Goal: Use online tool/utility: Utilize a website feature to perform a specific function

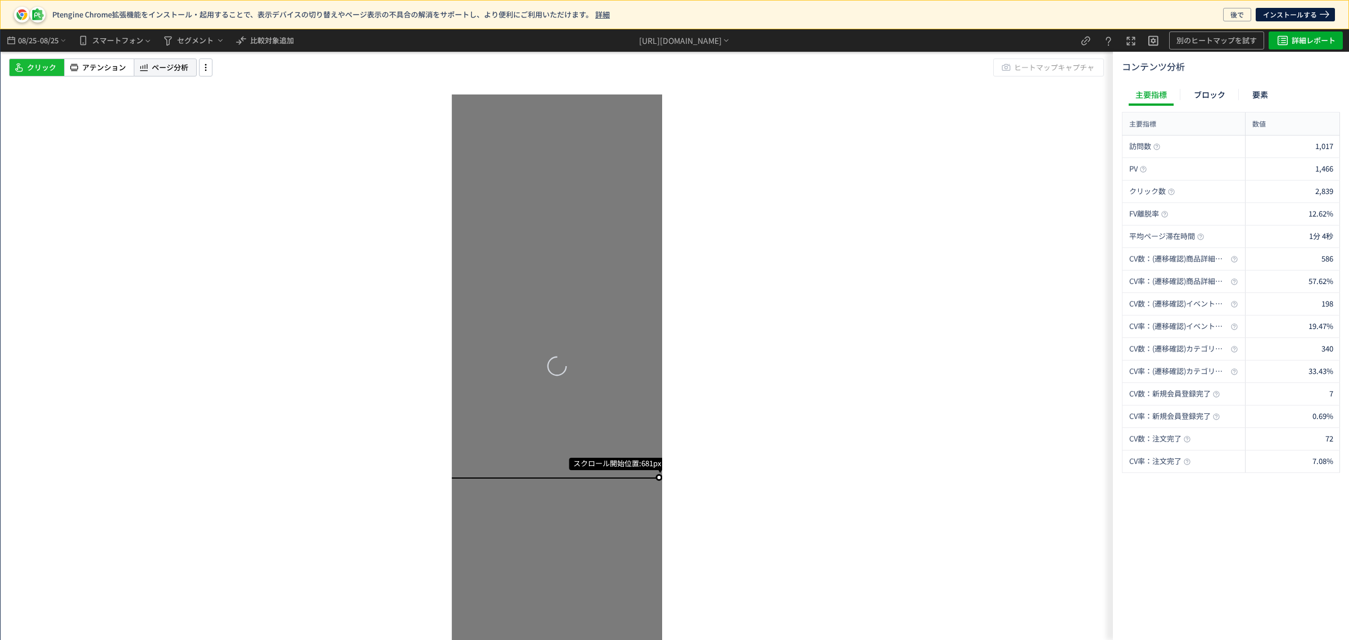
click at [182, 40] on div "08/25 - 08/25 スマートフォン セグメント 比較対象追加 https://etvos.com/shop/default.aspx* 別のヒートマッ…" at bounding box center [557, 334] width 1112 height 610
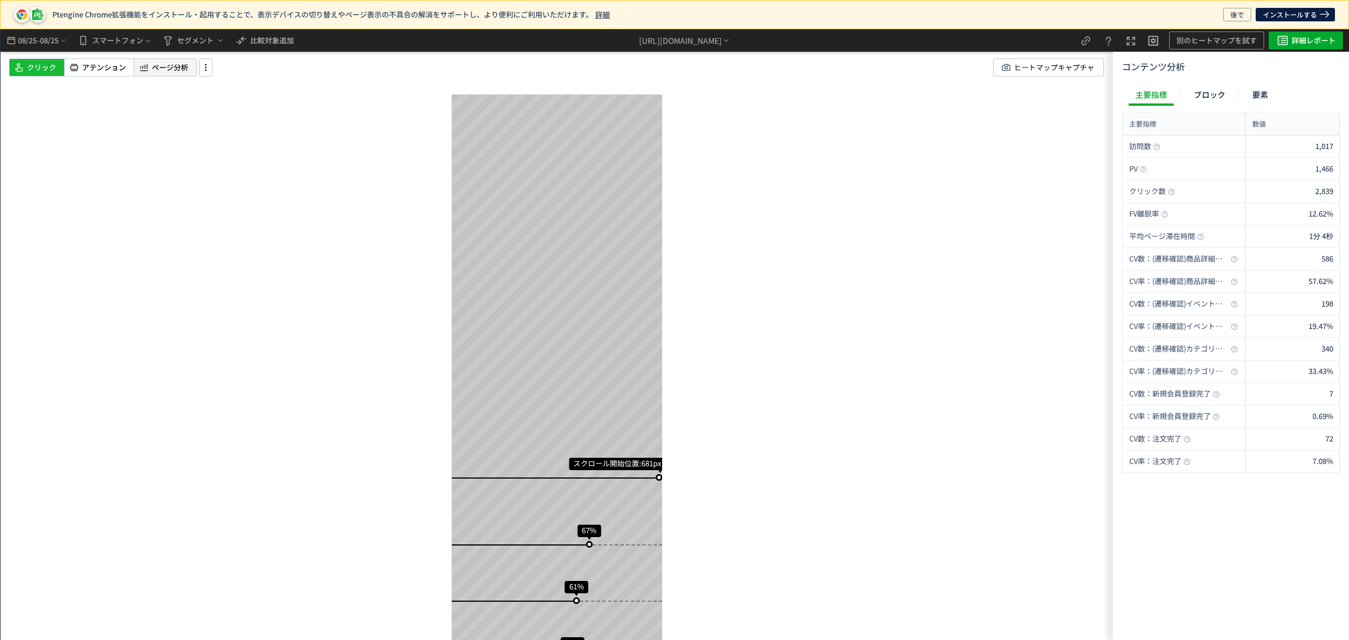
click at [180, 62] on span "ページ分析" at bounding box center [170, 67] width 37 height 11
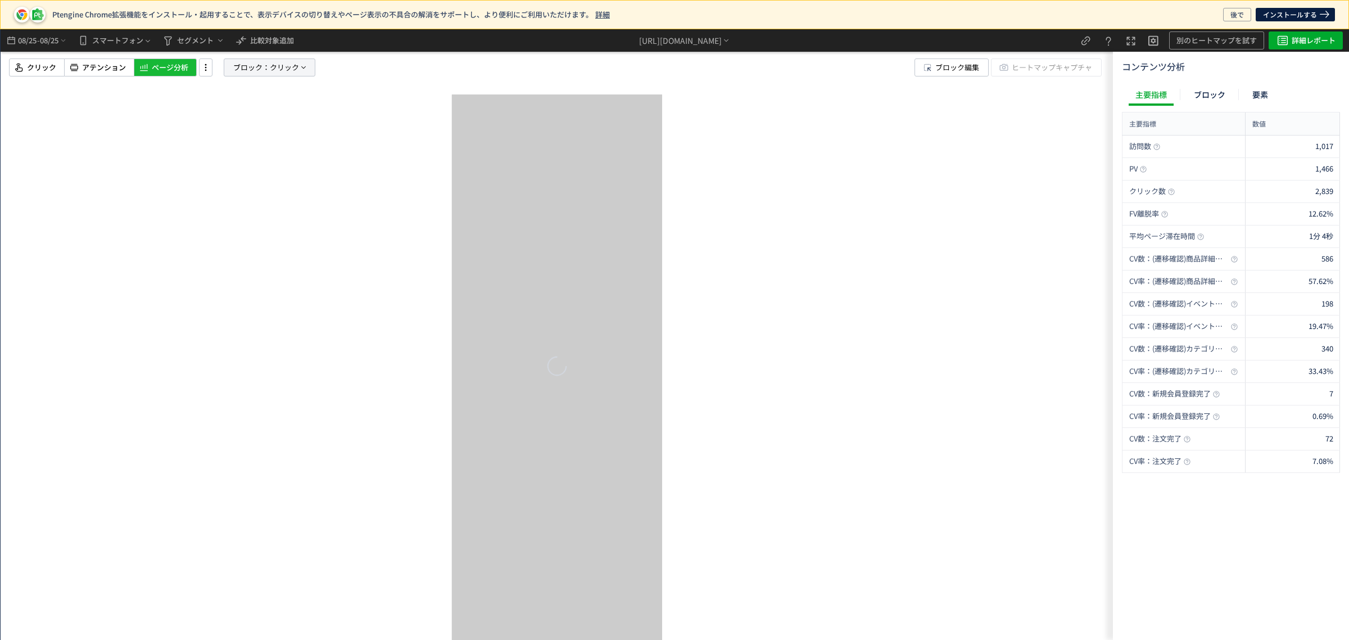
click at [253, 66] on span "ブロック：" at bounding box center [251, 67] width 37 height 17
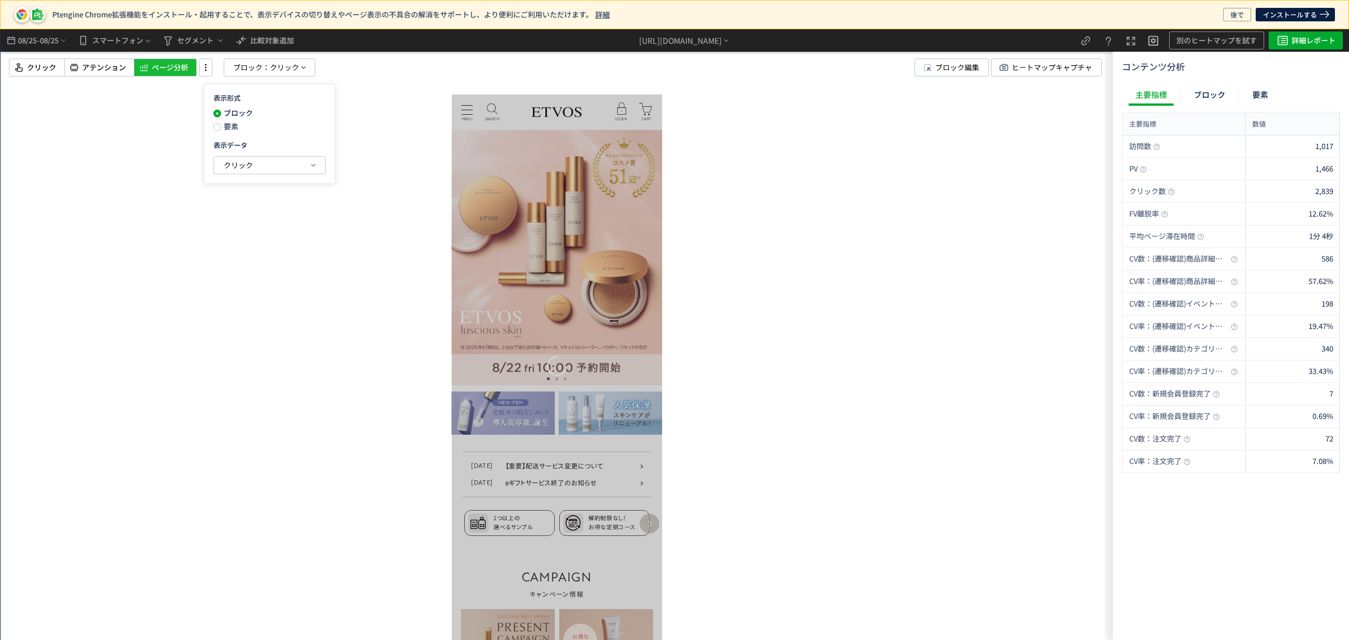
click at [232, 125] on span "要素" at bounding box center [229, 126] width 17 height 11
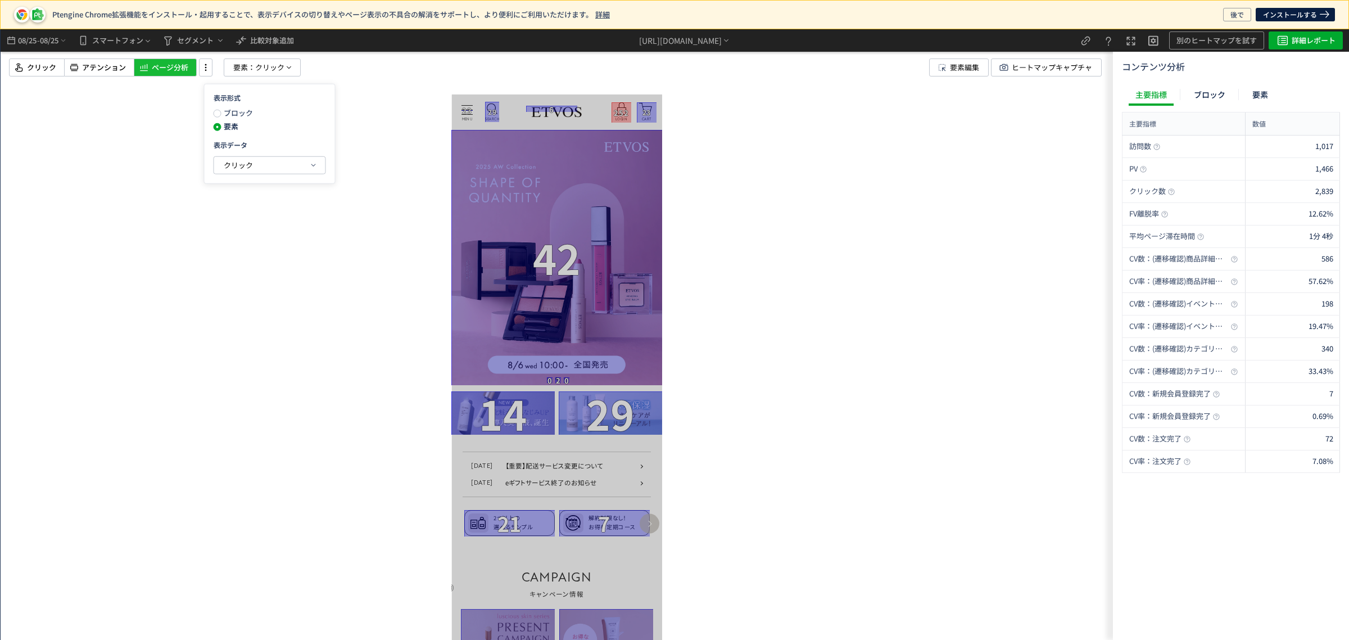
click at [399, 183] on div at bounding box center [557, 334] width 1112 height 610
click at [274, 69] on span "クリック" at bounding box center [269, 67] width 29 height 17
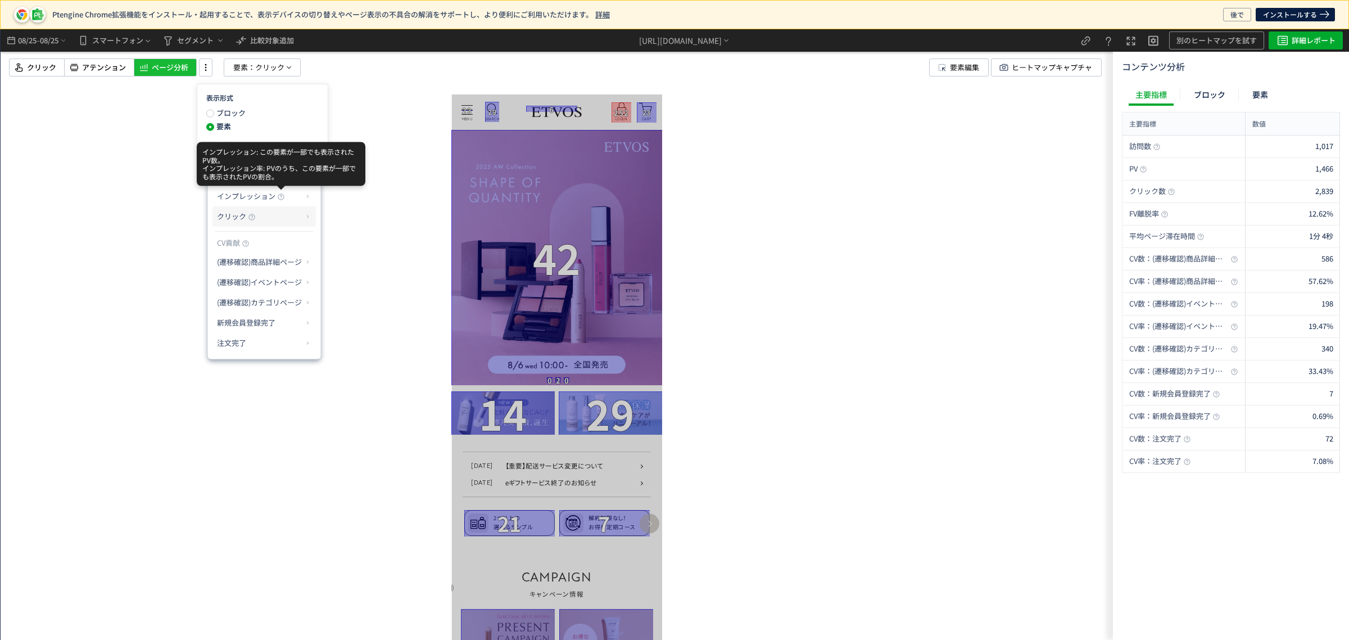
click at [281, 210] on p "クリック" at bounding box center [260, 216] width 86 height 19
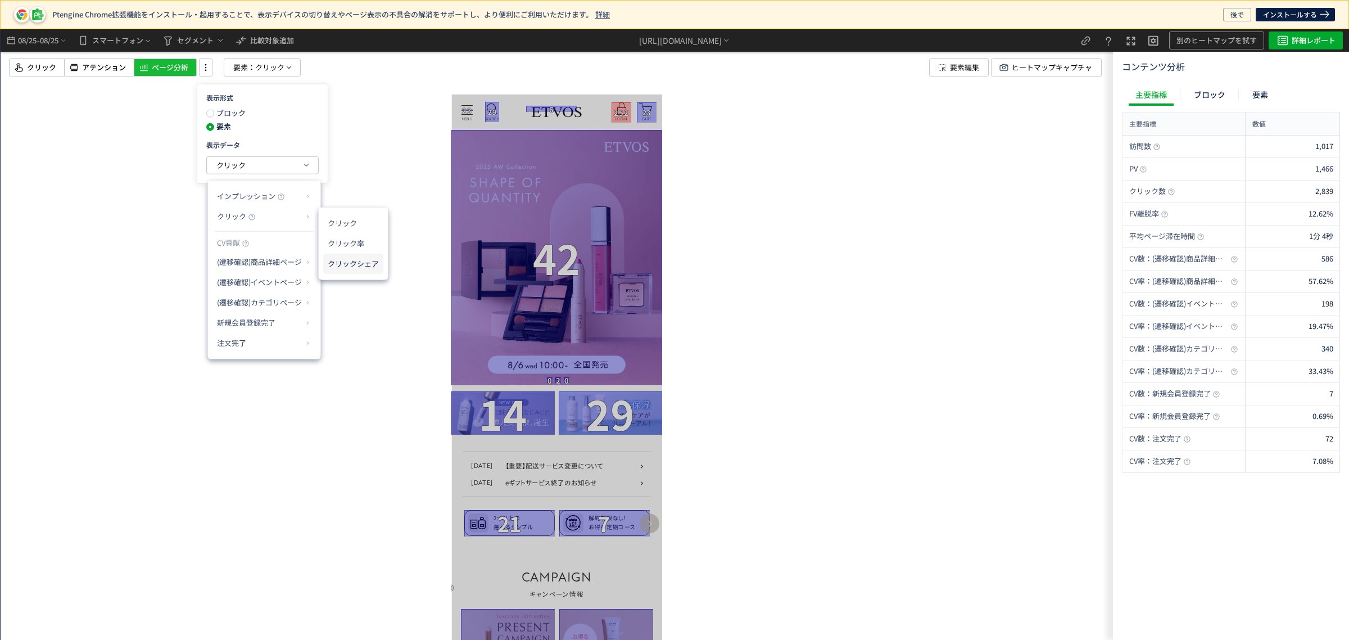
click at [358, 253] on li "クリックシェア" at bounding box center [353, 263] width 60 height 20
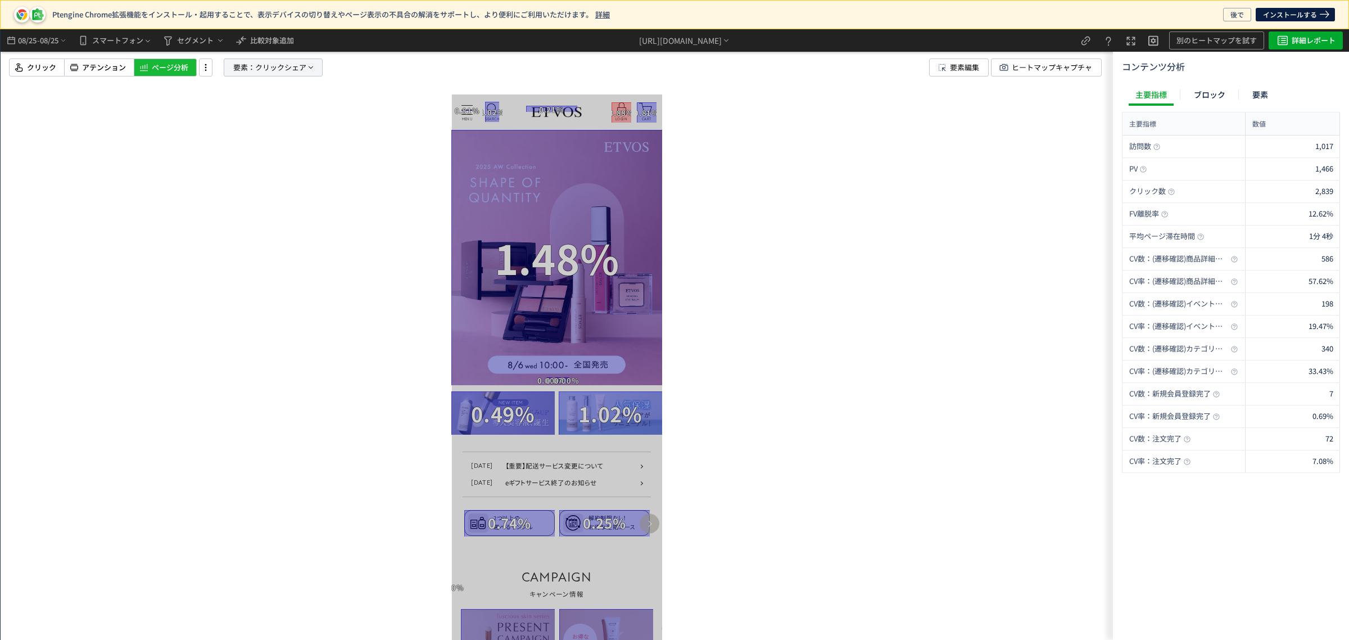
click at [316, 69] on p "要素： クリックシェア" at bounding box center [273, 67] width 99 height 18
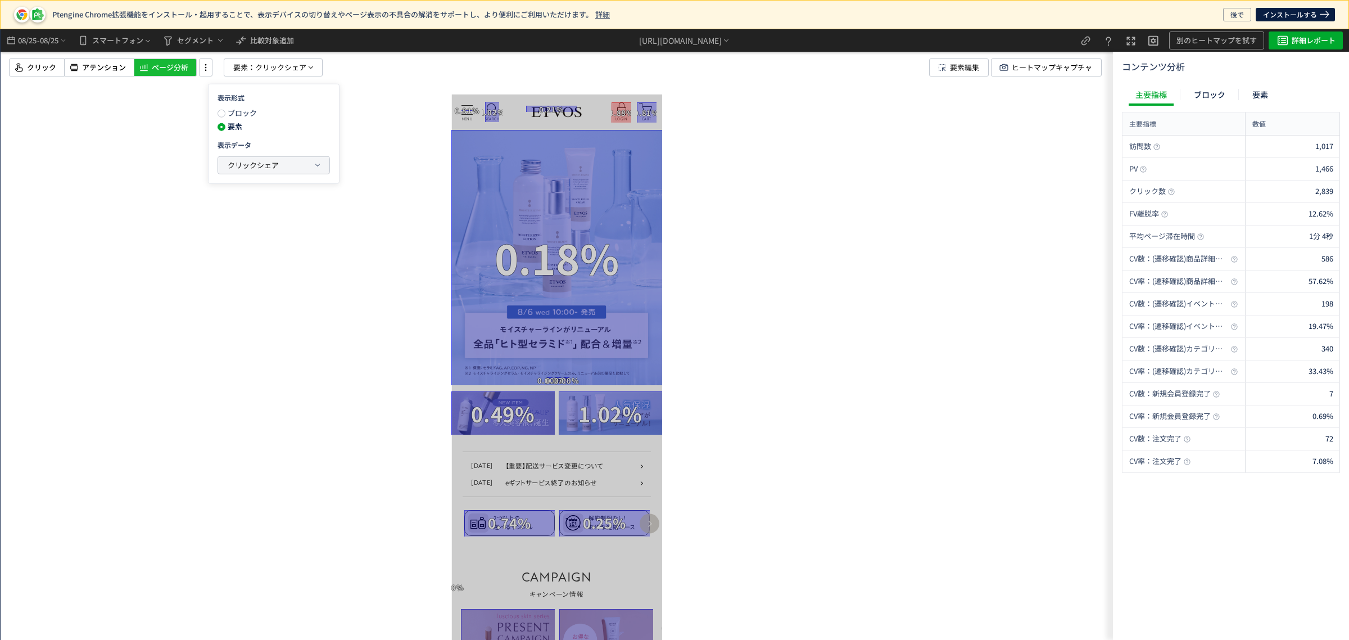
click at [310, 165] on button "クリックシェア" at bounding box center [273, 165] width 111 height 17
click at [0, 0] on icon at bounding box center [0, 0] width 0 height 0
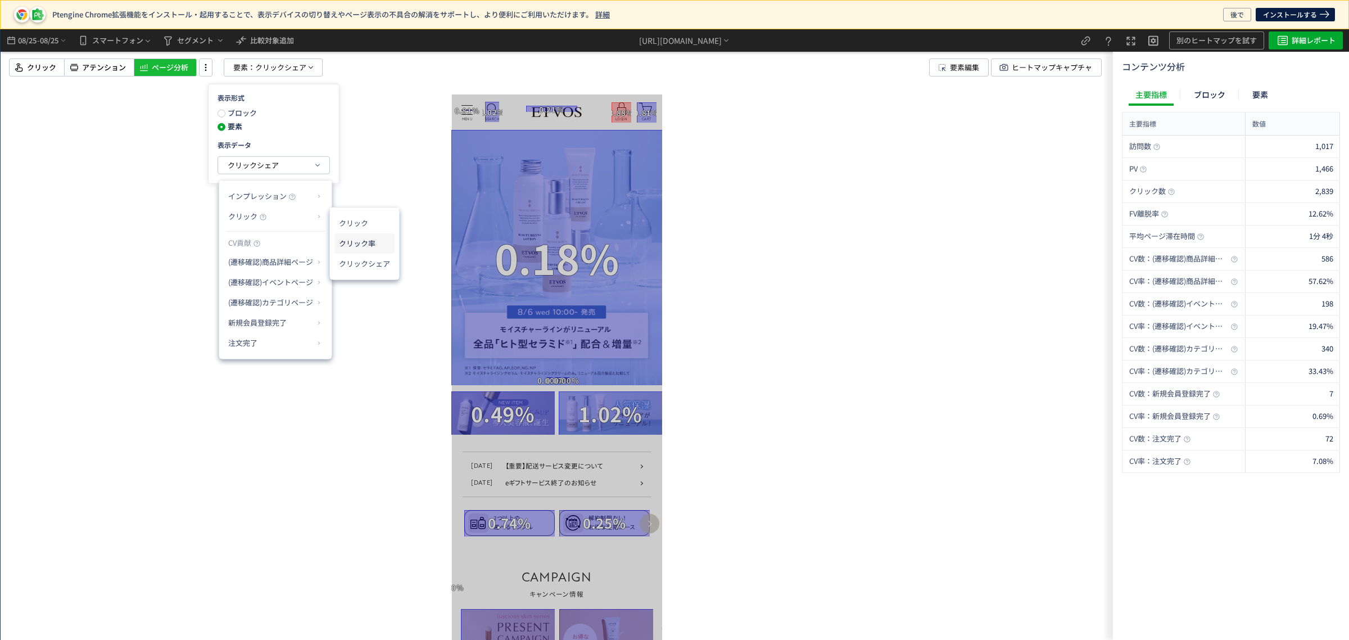
click at [365, 241] on li "クリック率" at bounding box center [364, 243] width 60 height 20
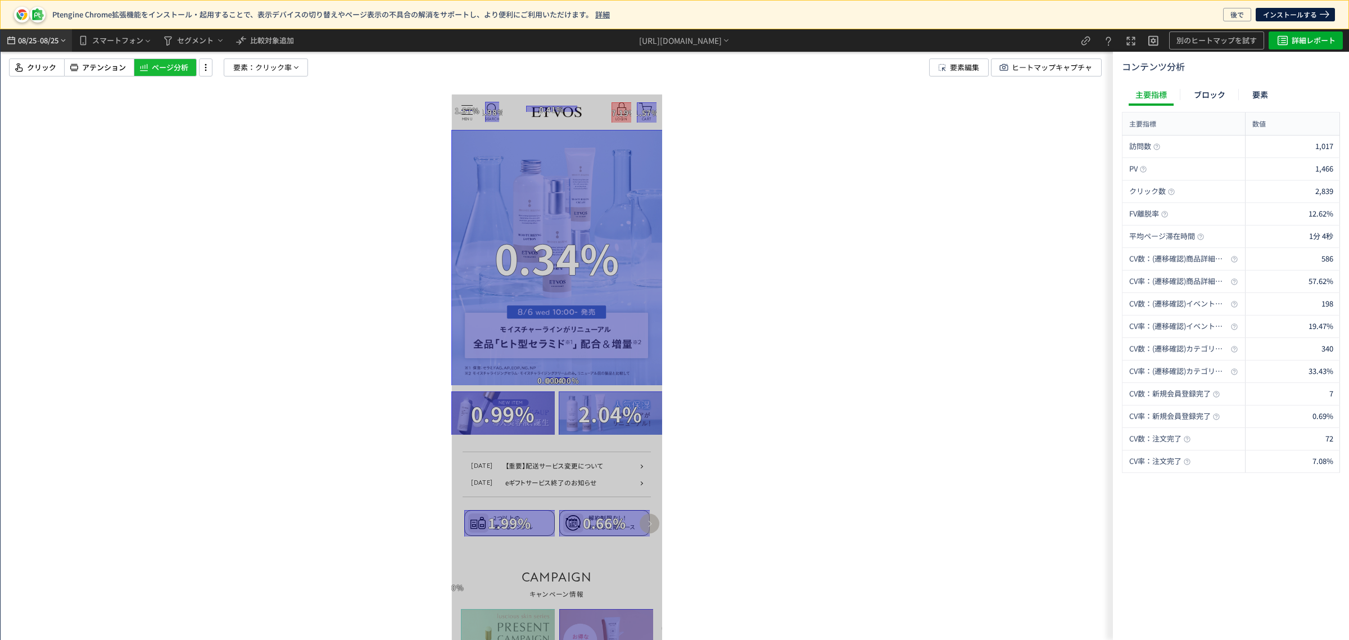
click at [47, 37] on span "08/25" at bounding box center [49, 40] width 19 height 22
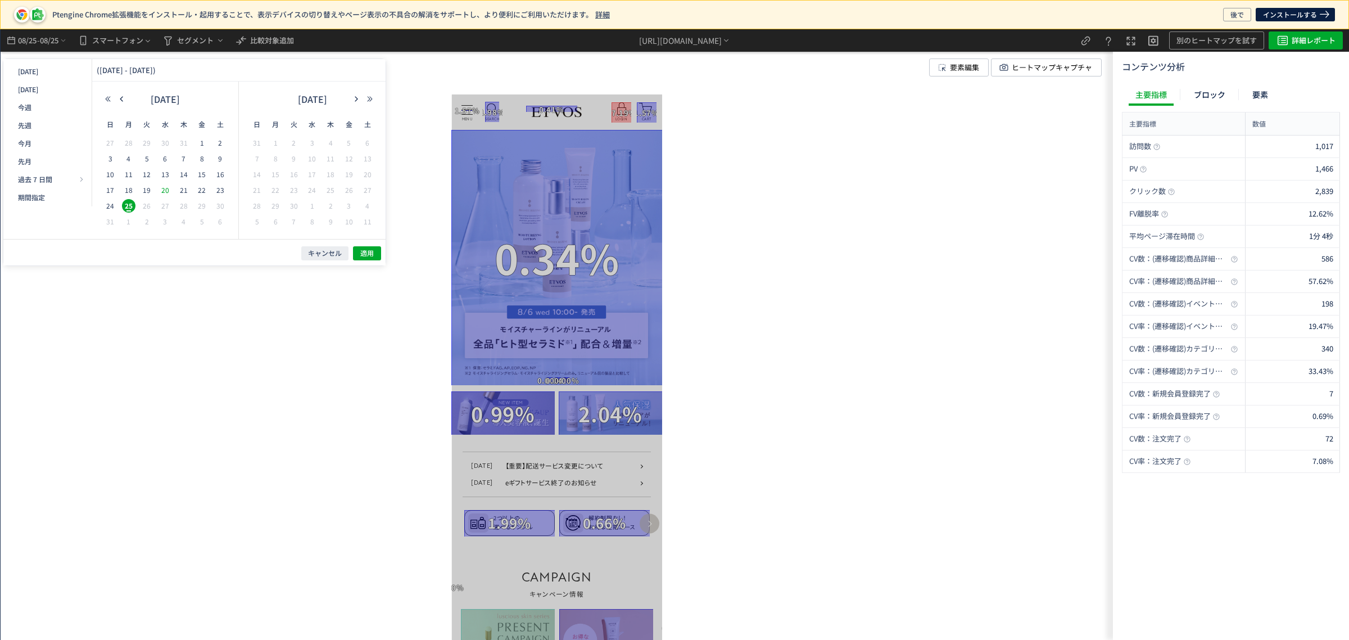
click at [164, 189] on span "20" at bounding box center [165, 189] width 13 height 13
